Goal: Check status: Check status

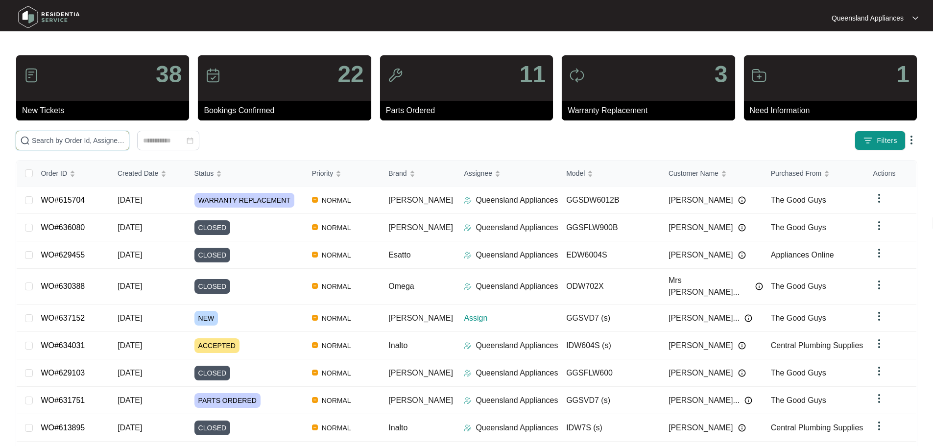
click at [125, 143] on input "text" at bounding box center [78, 140] width 93 height 11
paste input "20.00 V32036509 1 RING TUBULAR HEATING ELEMENT(230V,2000W"
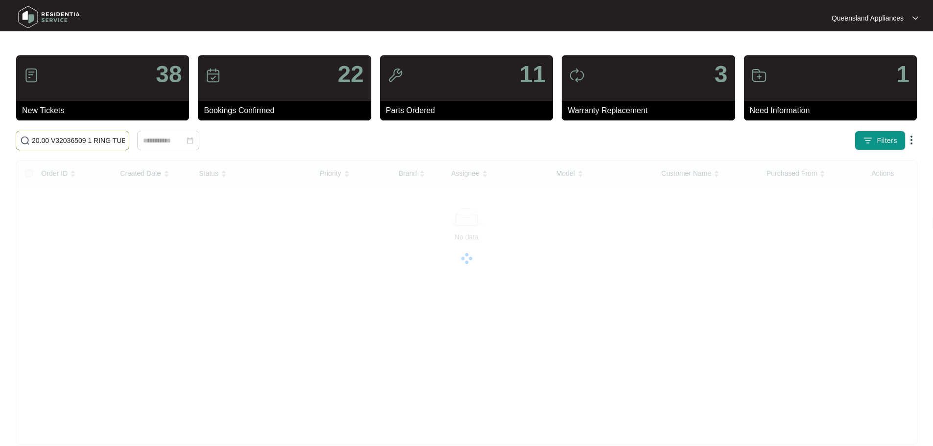
click at [102, 145] on input "20.00 V32036509 1 RING TUBULAR HEATING ELEMENT(230V,2000W" at bounding box center [78, 140] width 93 height 11
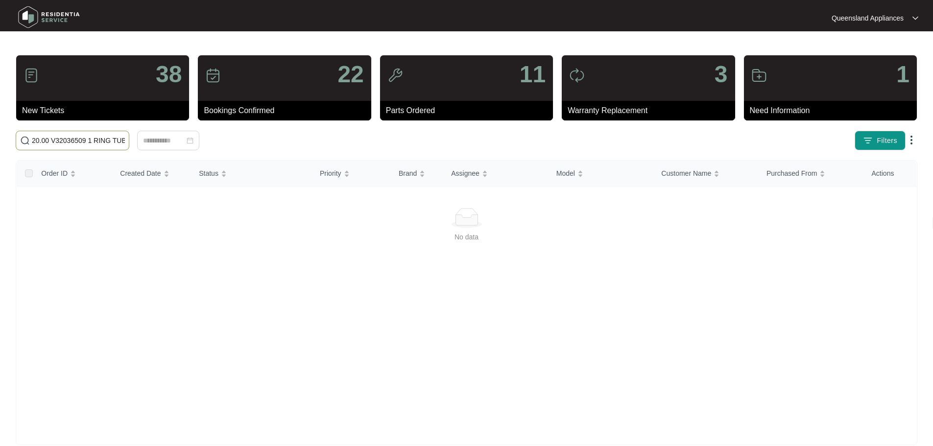
click at [102, 145] on input "20.00 V32036509 1 RING TUBULAR HEATING ELEMENT(230V,2000W" at bounding box center [78, 140] width 93 height 11
paste input "635974"
type input "635974"
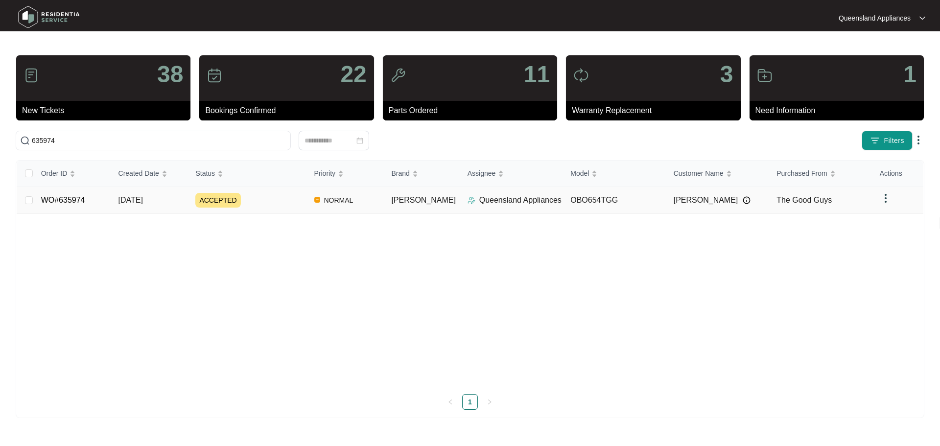
click at [262, 203] on div "ACCEPTED" at bounding box center [250, 200] width 111 height 15
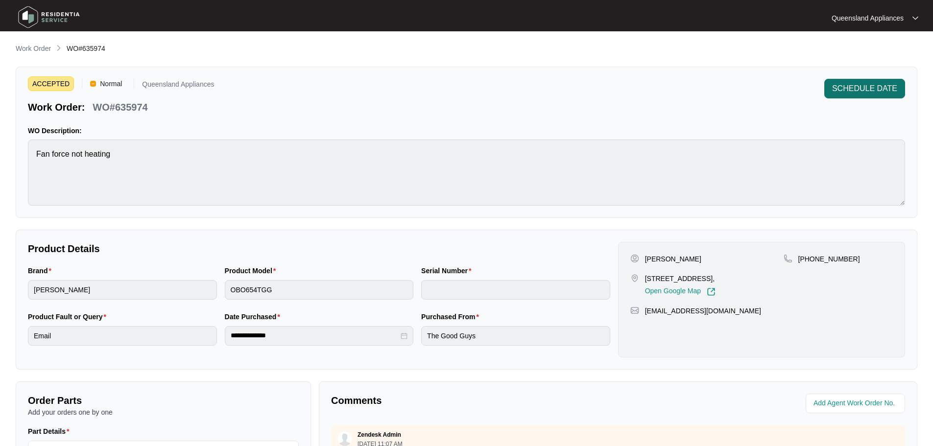
click at [870, 91] on span "SCHEDULE DATE" at bounding box center [864, 89] width 65 height 12
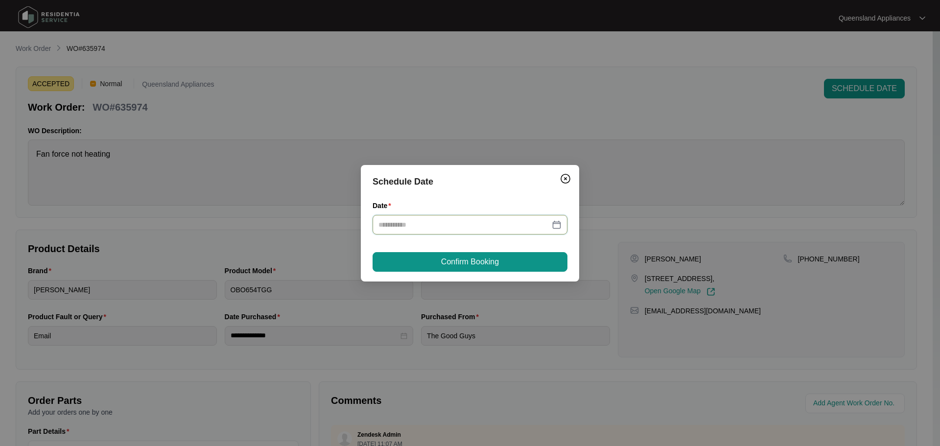
drag, startPoint x: 548, startPoint y: 220, endPoint x: 563, endPoint y: 222, distance: 14.8
click at [554, 222] on div at bounding box center [469, 224] width 183 height 11
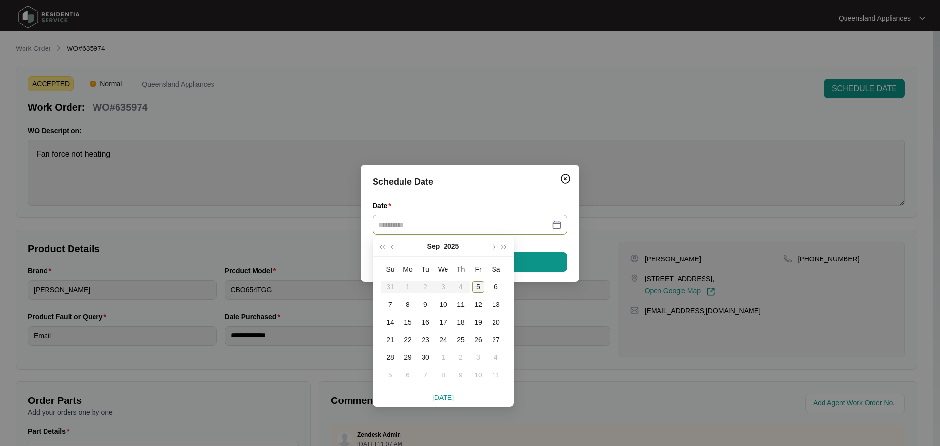
type input "**********"
click at [474, 284] on div "5" at bounding box center [479, 287] width 12 height 12
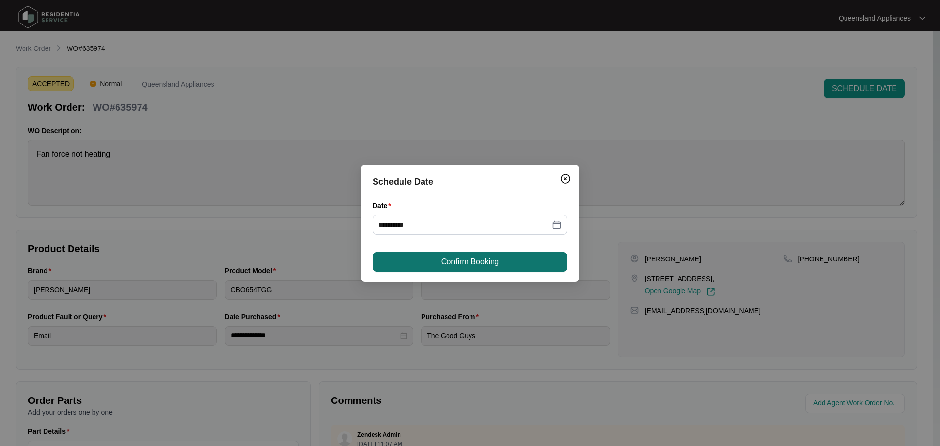
click at [500, 260] on button "Confirm Booking" at bounding box center [470, 262] width 195 height 20
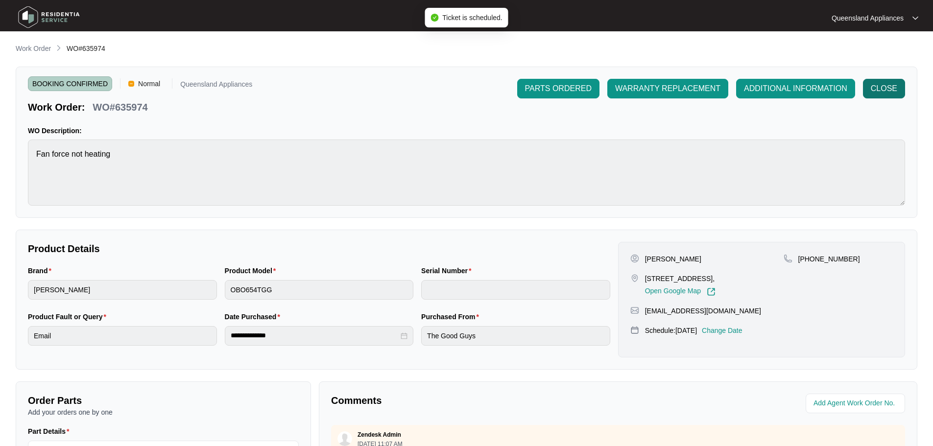
click at [897, 87] on button "CLOSE" at bounding box center [884, 89] width 42 height 20
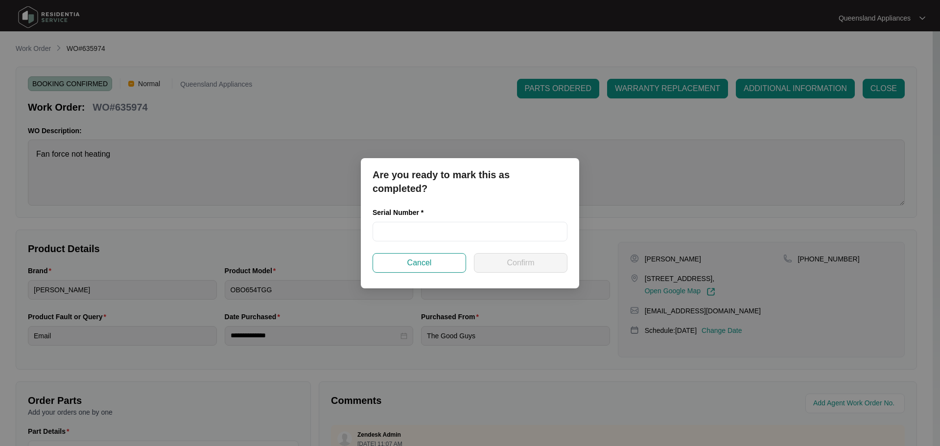
click at [520, 220] on div "Serial Number *" at bounding box center [470, 214] width 195 height 15
click at [517, 230] on input "text" at bounding box center [470, 232] width 195 height 20
paste input "00738265009265060193"
type input "00738265009265060193"
drag, startPoint x: 532, startPoint y: 262, endPoint x: 518, endPoint y: 271, distance: 16.0
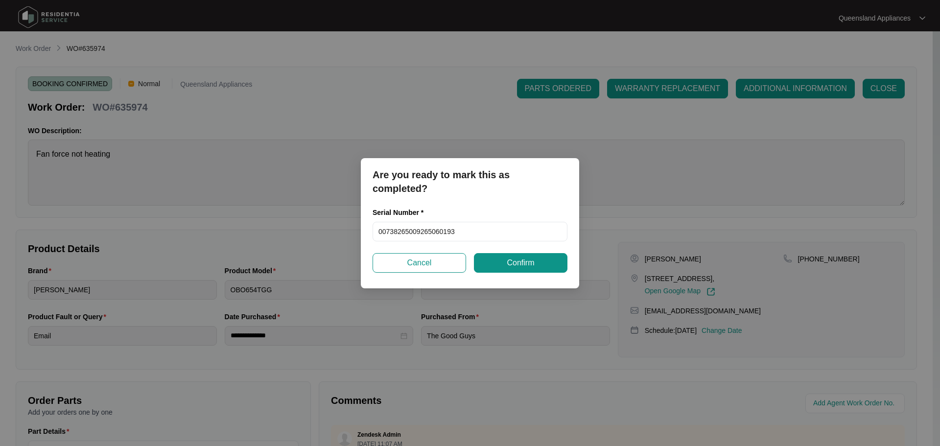
click at [532, 260] on span "Confirm" at bounding box center [520, 263] width 27 height 12
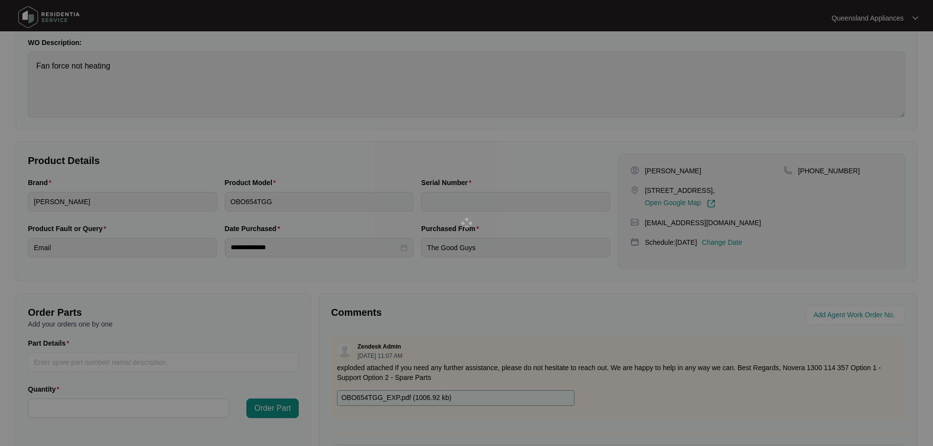
type input "00738265009265060193"
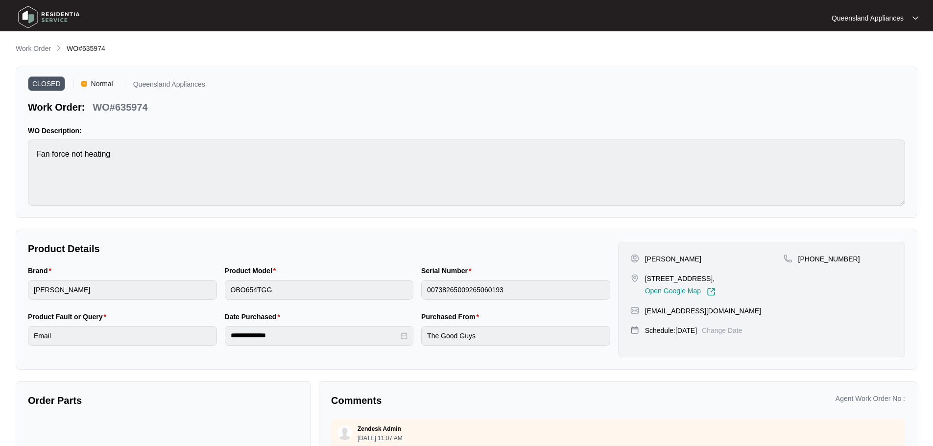
click at [57, 3] on img at bounding box center [49, 16] width 69 height 29
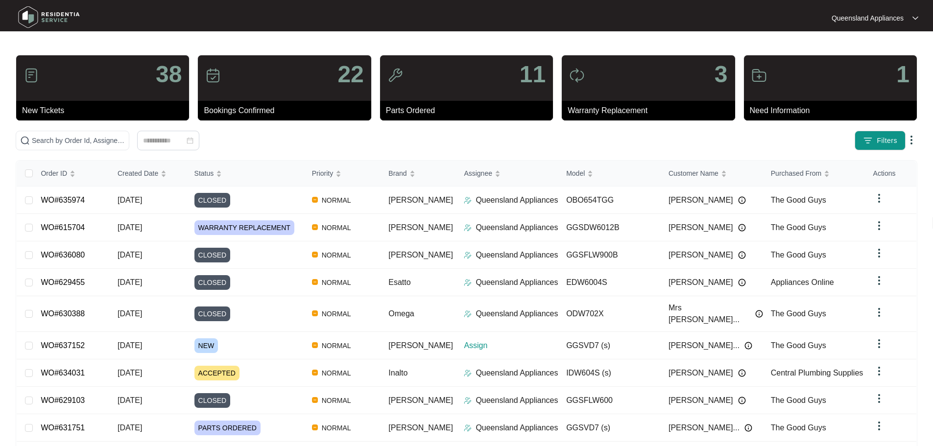
click at [53, 12] on img at bounding box center [49, 16] width 69 height 29
click at [125, 138] on input "text" at bounding box center [78, 140] width 93 height 11
paste input "624229"
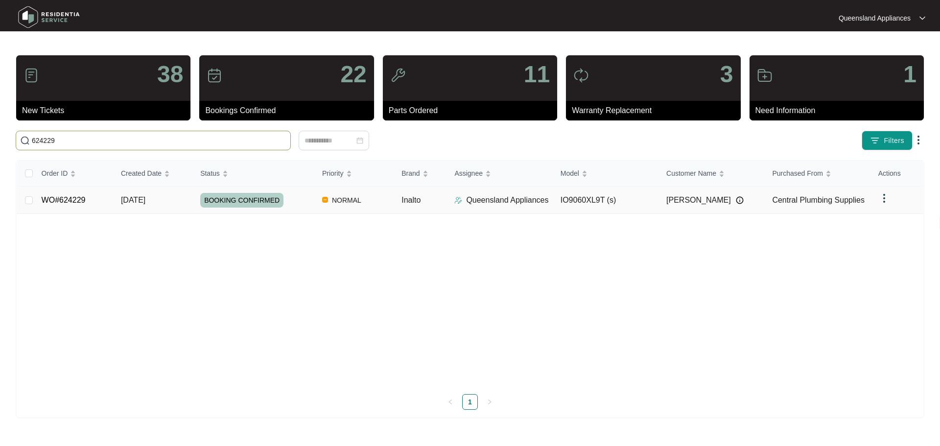
type input "624229"
click at [169, 202] on td "[DATE]" at bounding box center [152, 200] width 79 height 27
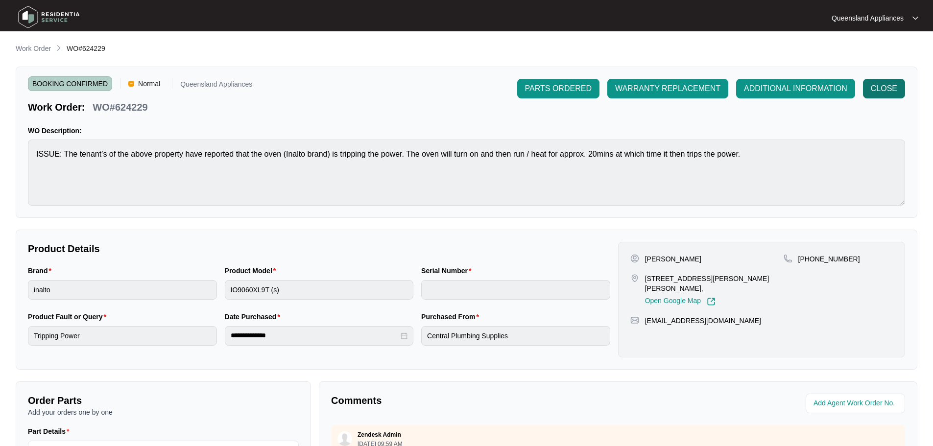
click at [882, 93] on span "CLOSE" at bounding box center [884, 89] width 26 height 12
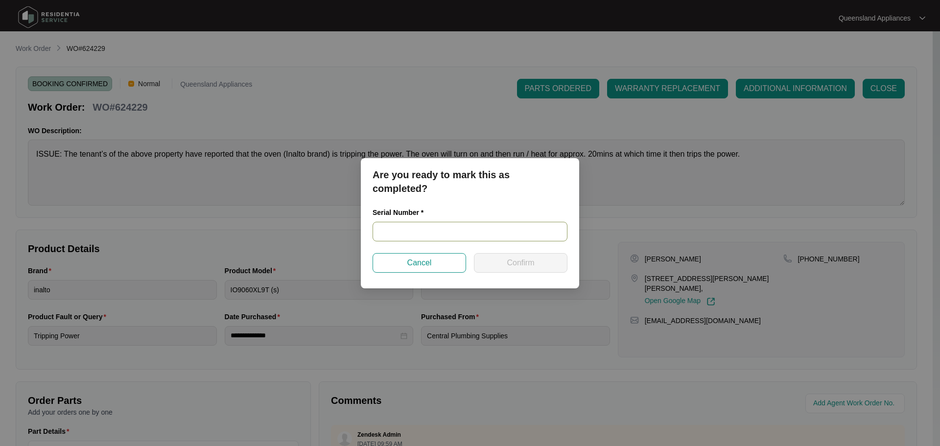
drag, startPoint x: 506, startPoint y: 221, endPoint x: 510, endPoint y: 228, distance: 8.3
click at [506, 221] on div "Serial Number *" at bounding box center [470, 214] width 195 height 15
click at [510, 236] on input "text" at bounding box center [470, 232] width 195 height 20
paste input "22110240"
type input "22110240"
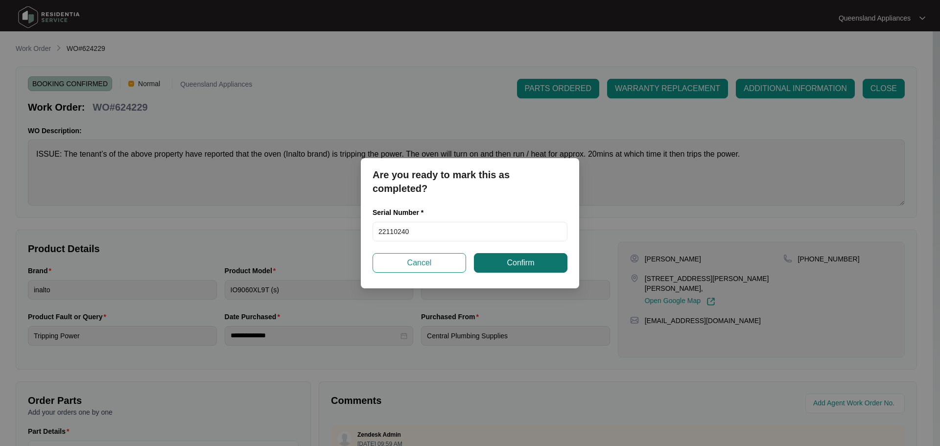
click at [537, 264] on button "Confirm" at bounding box center [521, 263] width 94 height 20
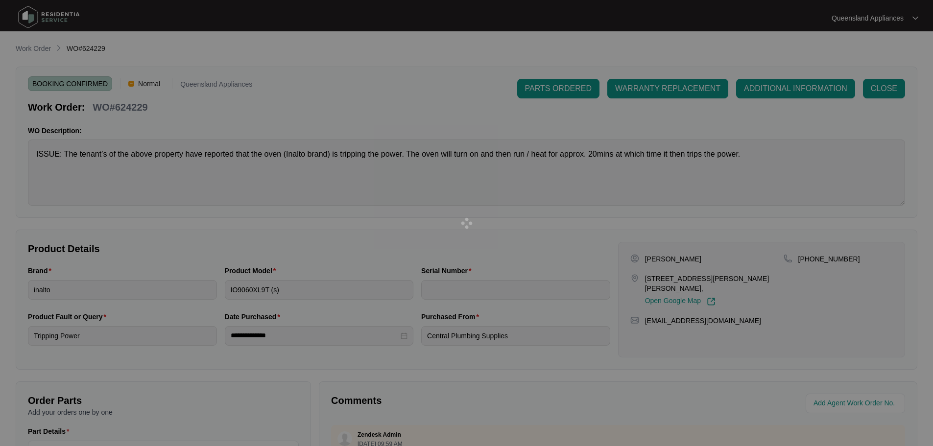
type input "22110240"
